Goal: Task Accomplishment & Management: Manage account settings

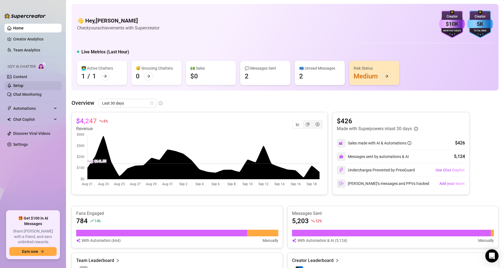
click at [23, 83] on link "Setup" at bounding box center [18, 85] width 10 height 4
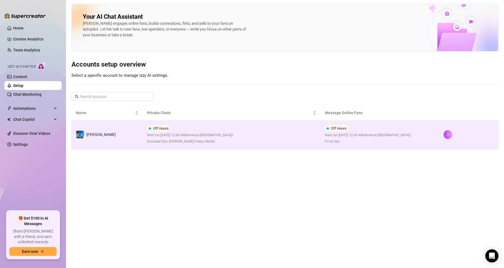
click at [247, 127] on td "Off Hours Next run: [DATE] 12:00 AM ( [GEOGRAPHIC_DATA]/[GEOGRAPHIC_DATA] ) Exc…" at bounding box center [232, 135] width 178 height 28
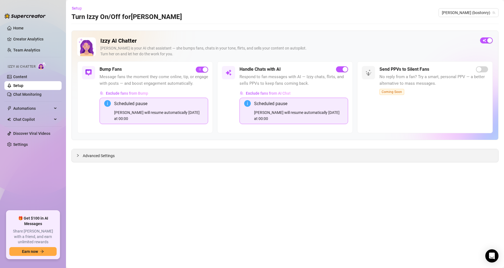
click at [79, 154] on icon "collapsed" at bounding box center [77, 155] width 3 height 3
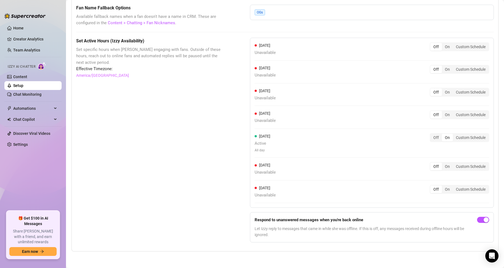
scroll to position [462, 0]
click at [444, 167] on div "On" at bounding box center [447, 167] width 11 height 8
click at [444, 163] on input "On" at bounding box center [444, 163] width 0 height 0
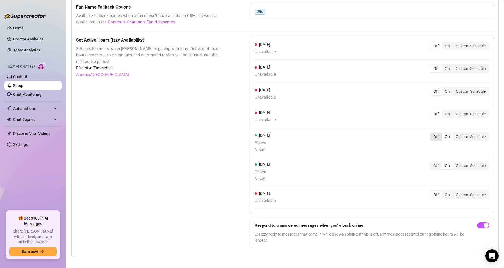
click at [431, 138] on div "Off" at bounding box center [437, 137] width 12 height 8
click at [432, 134] on input "Off" at bounding box center [432, 134] width 0 height 0
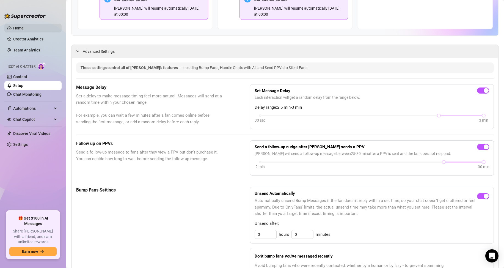
click at [18, 26] on link "Home" at bounding box center [18, 28] width 10 height 4
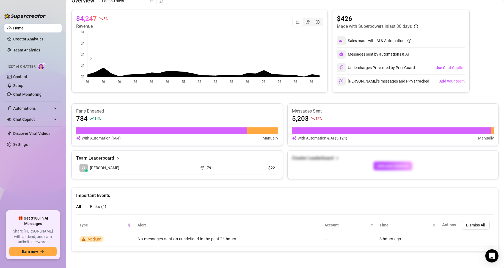
scroll to position [102, 0]
